Goal: Information Seeking & Learning: Learn about a topic

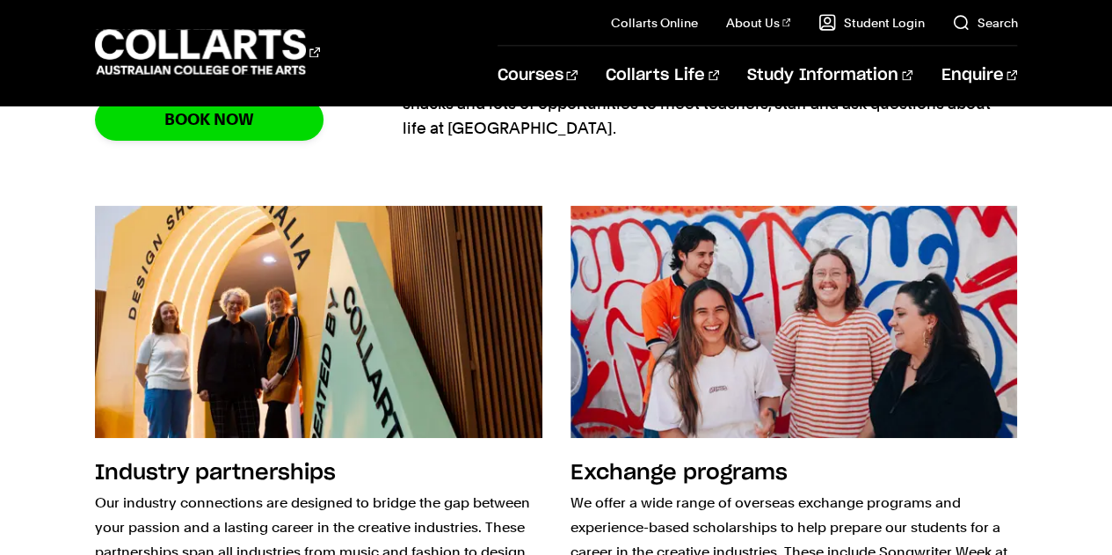
scroll to position [1913, 0]
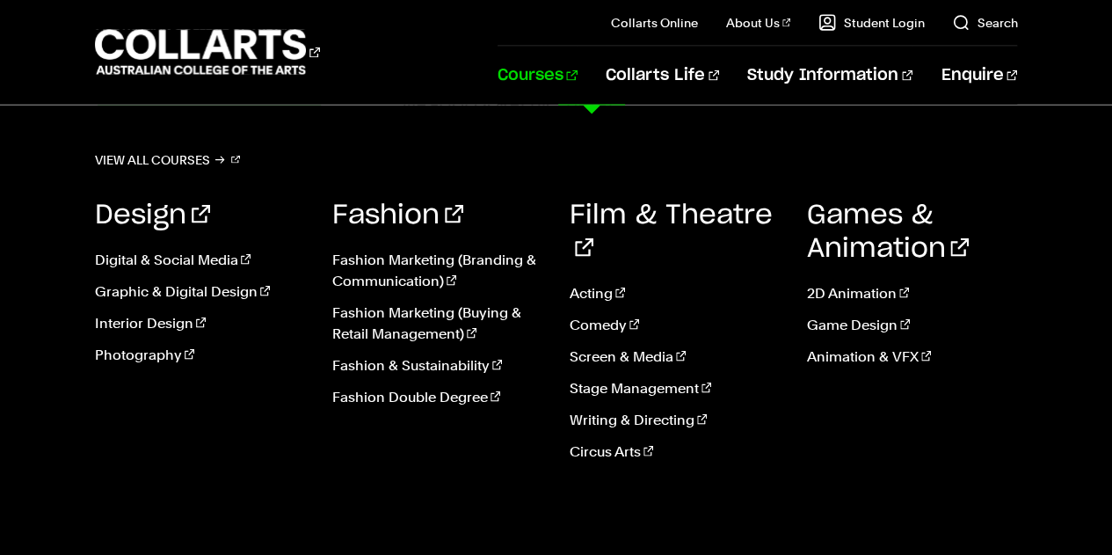
click at [578, 83] on link "Courses" at bounding box center [538, 76] width 80 height 58
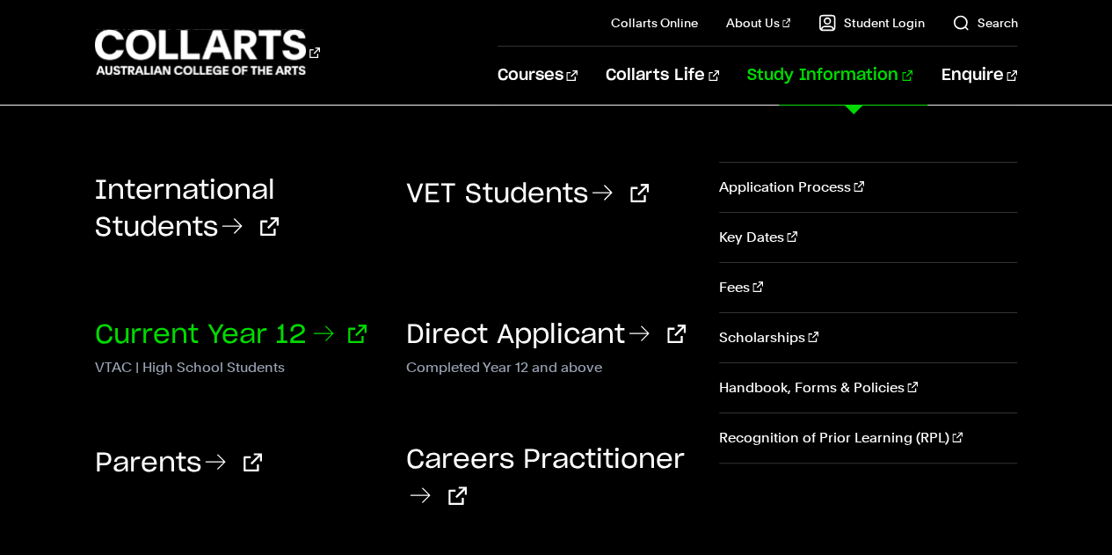
click at [191, 339] on link "Current Year 12" at bounding box center [231, 335] width 272 height 26
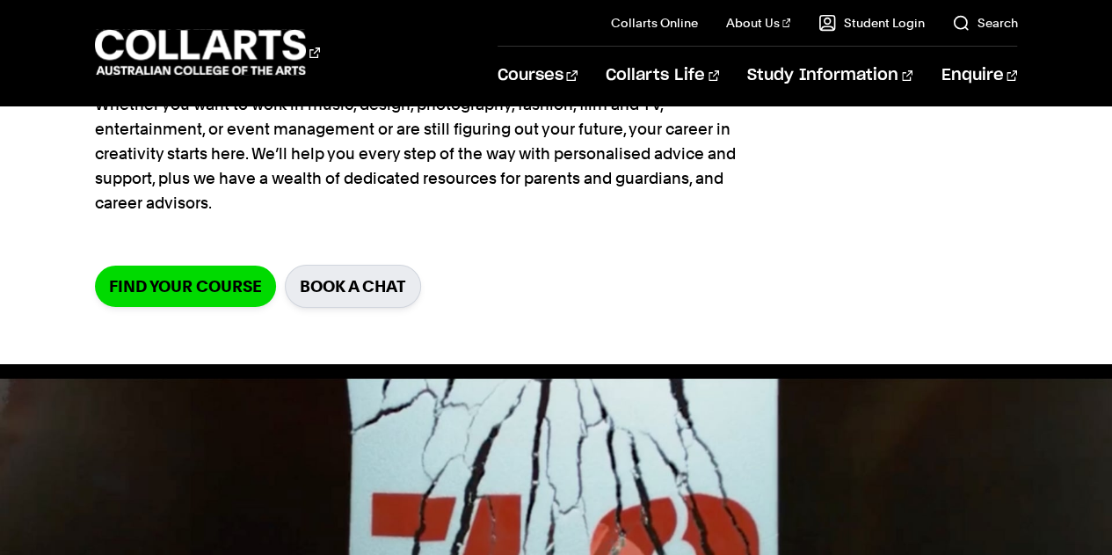
scroll to position [19, 0]
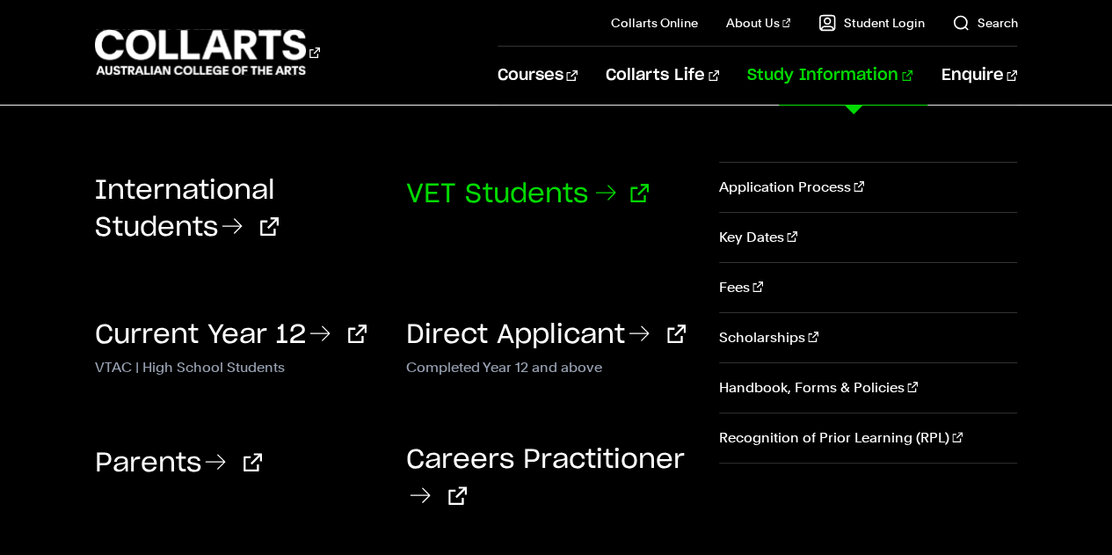
click at [480, 200] on link "VET Students" at bounding box center [527, 194] width 243 height 26
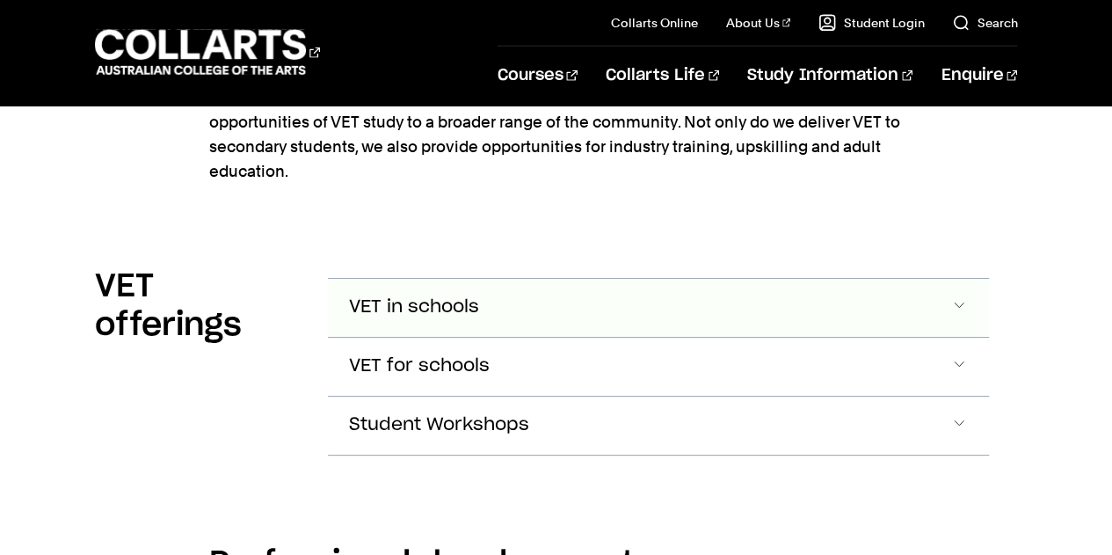
click at [411, 279] on button "VET in schools" at bounding box center [659, 308] width 662 height 58
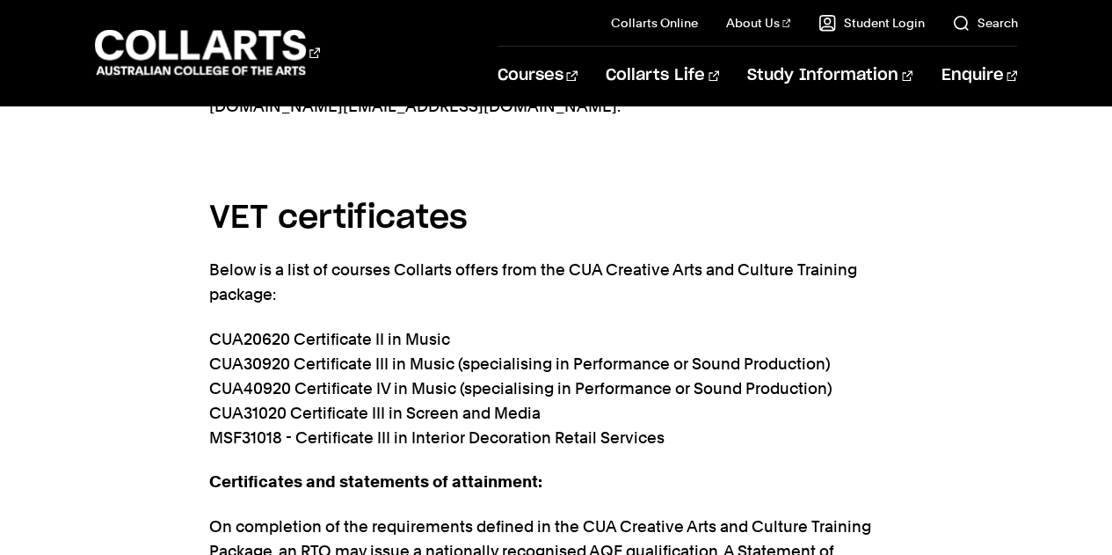
scroll to position [4258, 0]
